Goal: Information Seeking & Learning: Check status

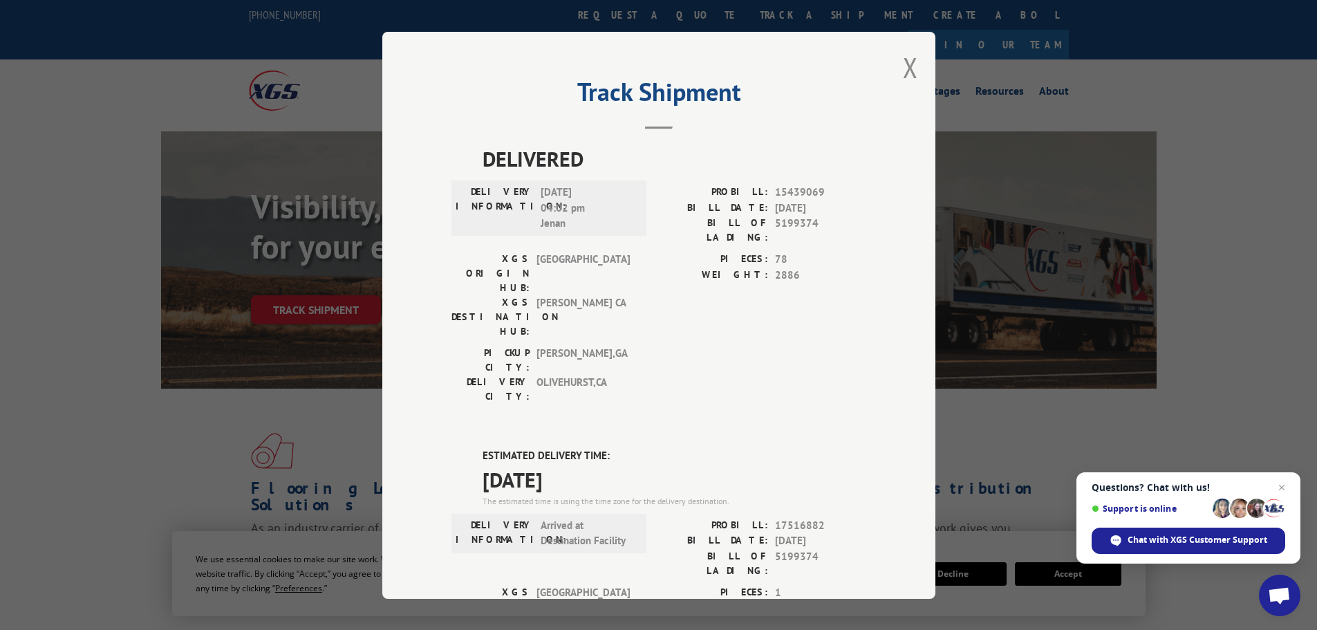
scroll to position [290, 0]
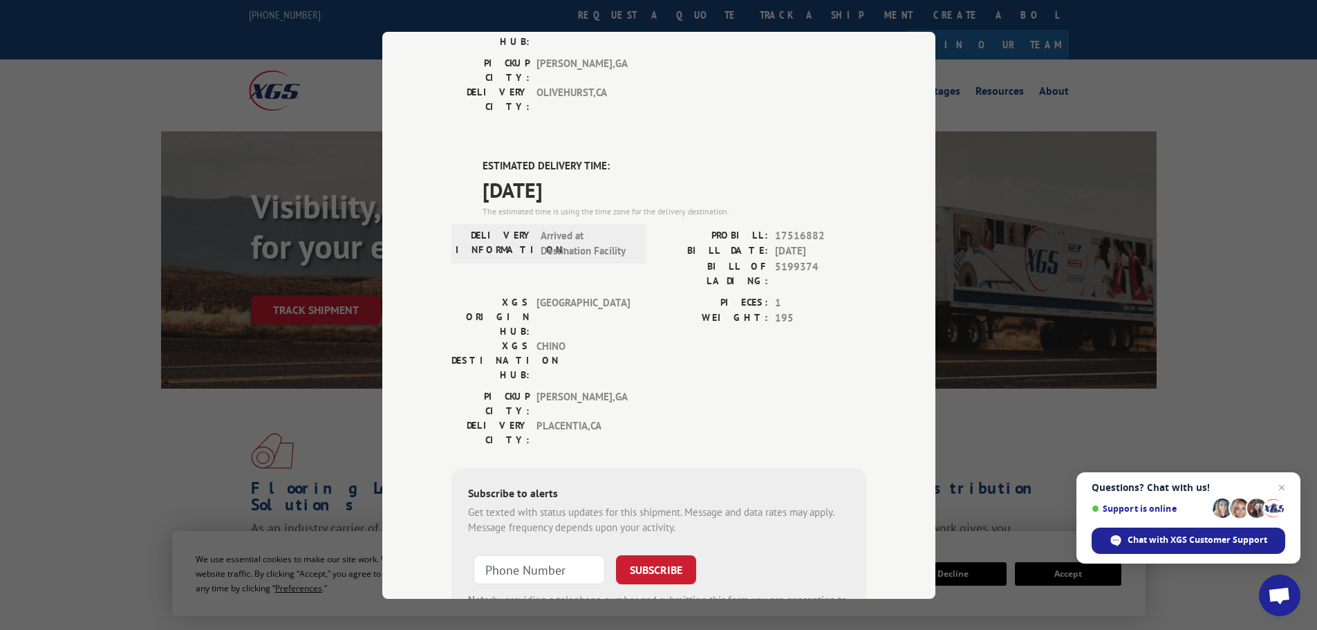
click at [1126, 260] on div "Track Shipment DELIVERED DELIVERY INFORMATION: [DATE] 04:02 pm Jenan PROBILL: 1…" at bounding box center [658, 315] width 1317 height 630
click at [572, 10] on div "Track Shipment DELIVERED DELIVERY INFORMATION: [DATE] 04:02 pm Jenan PROBILL: 1…" at bounding box center [658, 315] width 1317 height 630
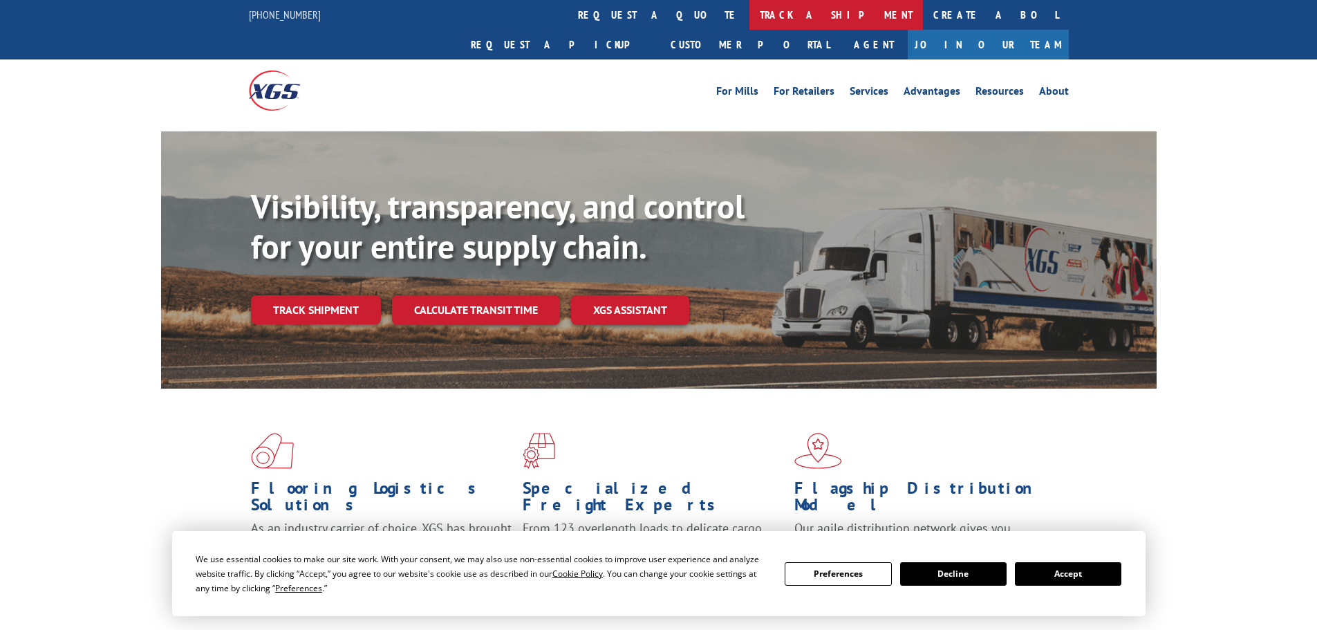
click at [749, 14] on link "track a shipment" at bounding box center [835, 15] width 173 height 30
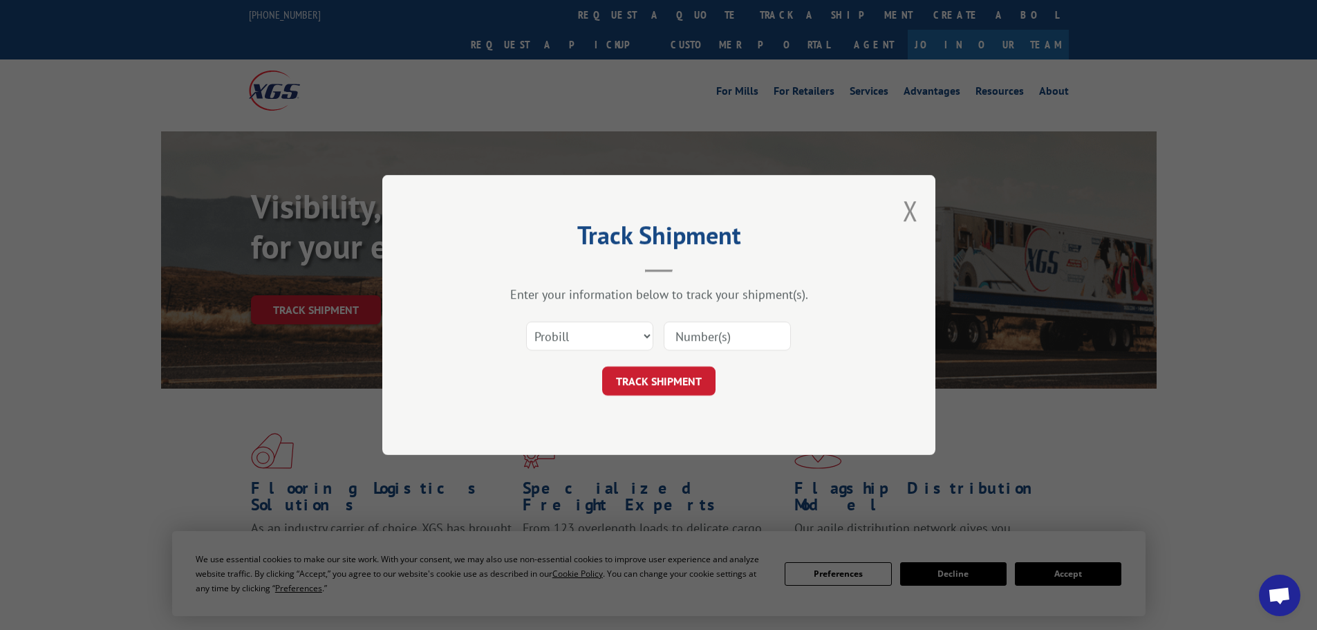
click at [702, 339] on input at bounding box center [727, 335] width 127 height 29
paste input "5235678"
type input "5235678"
click at [583, 336] on select "Select category... Probill BOL PO" at bounding box center [589, 335] width 127 height 29
select select "bol"
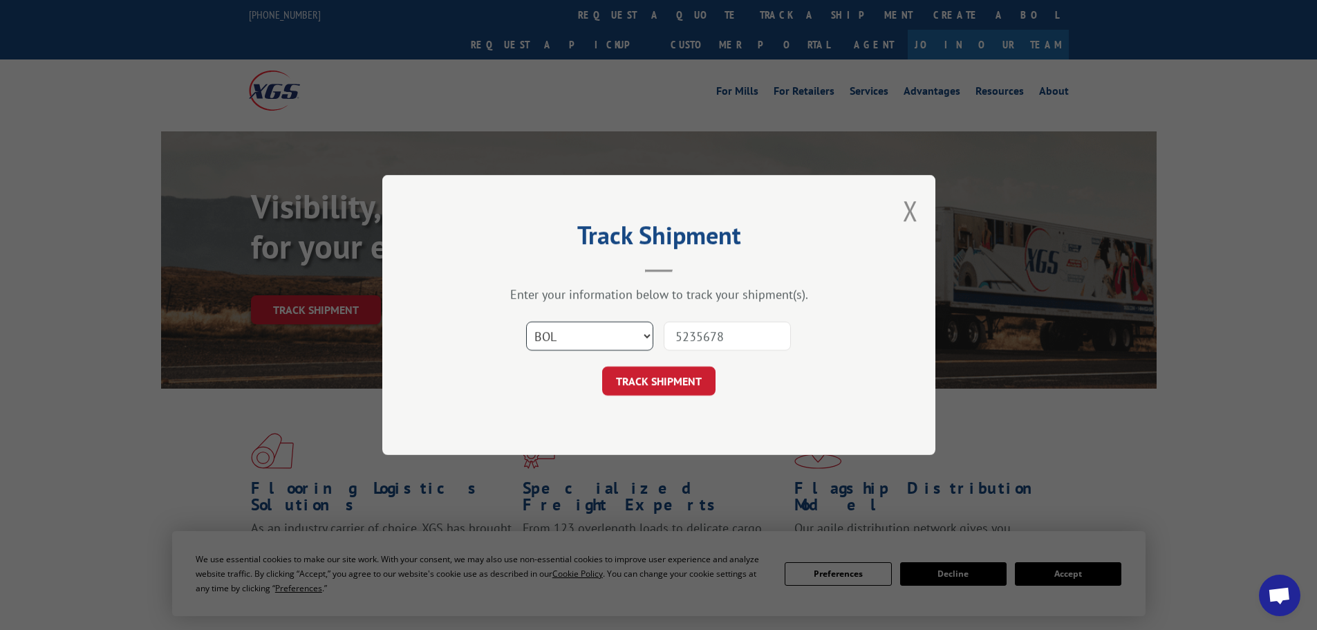
click at [526, 321] on select "Select category... Probill BOL PO" at bounding box center [589, 335] width 127 height 29
click at [641, 384] on button "TRACK SHIPMENT" at bounding box center [658, 380] width 113 height 29
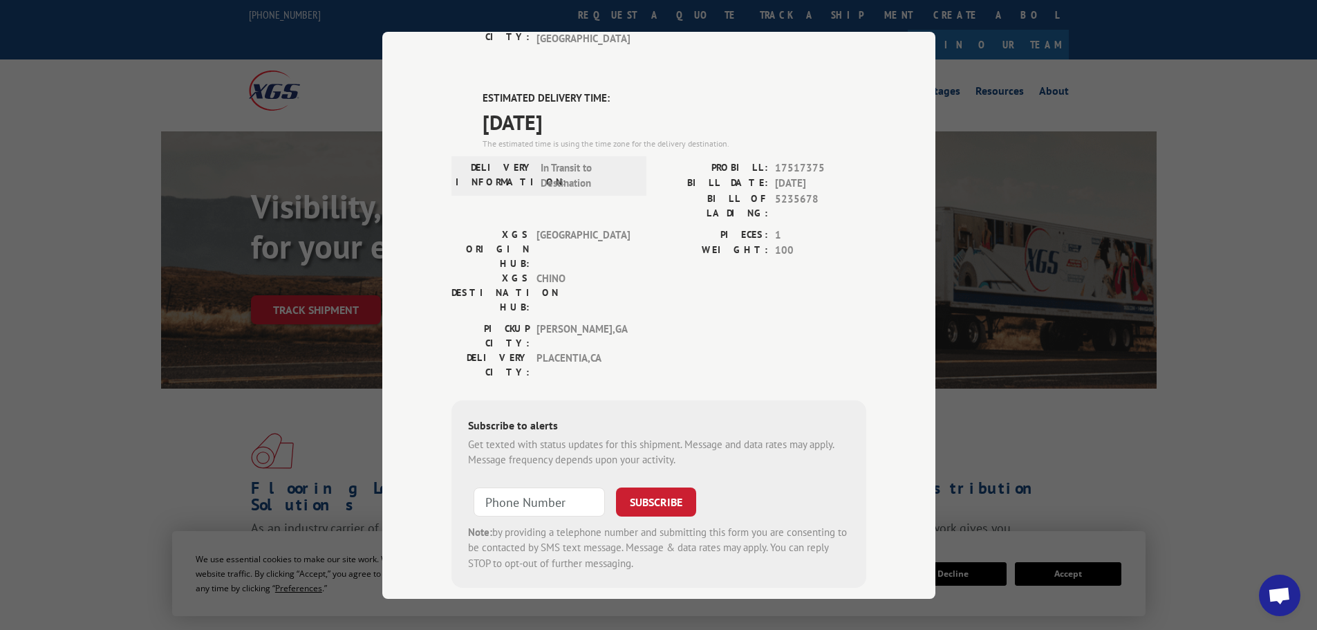
scroll to position [664, 0]
drag, startPoint x: 476, startPoint y: 106, endPoint x: 590, endPoint y: 131, distance: 117.4
click at [590, 131] on div "ESTIMATED DELIVERY TIME: 09/12/2025 The estimated time is using the time zone f…" at bounding box center [658, 341] width 415 height 497
copy div "ESTIMATED DELIVERY TIME: 09/12/2025"
